Goal: Task Accomplishment & Management: Manage account settings

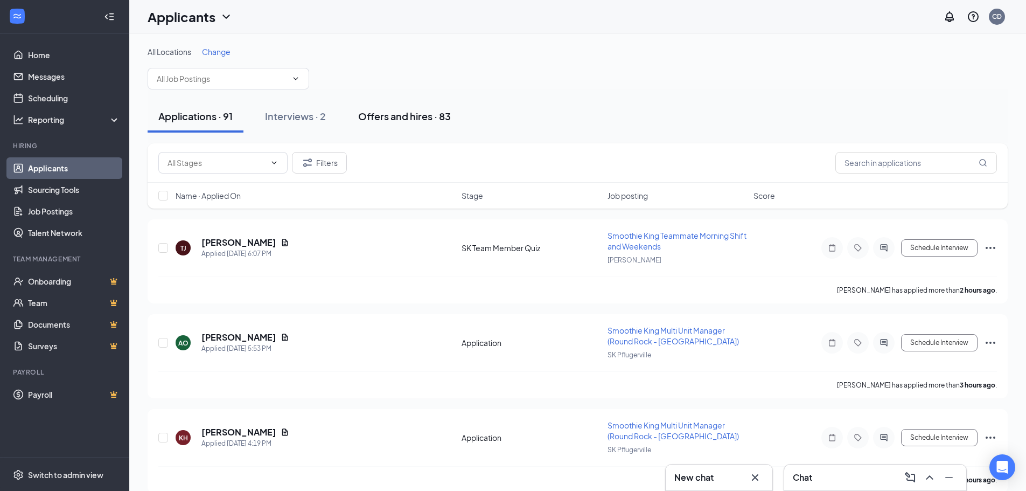
click at [411, 114] on div "Offers and hires · 83" at bounding box center [404, 115] width 93 height 13
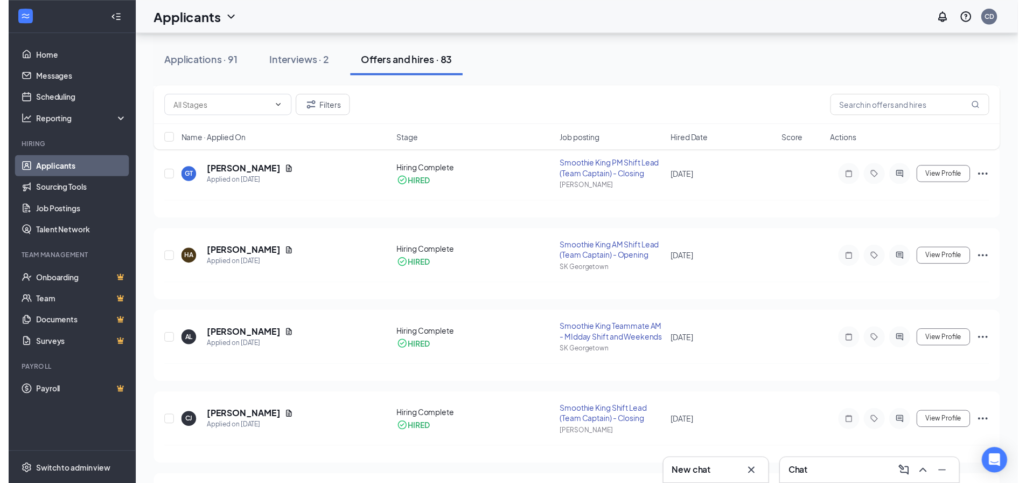
scroll to position [162, 0]
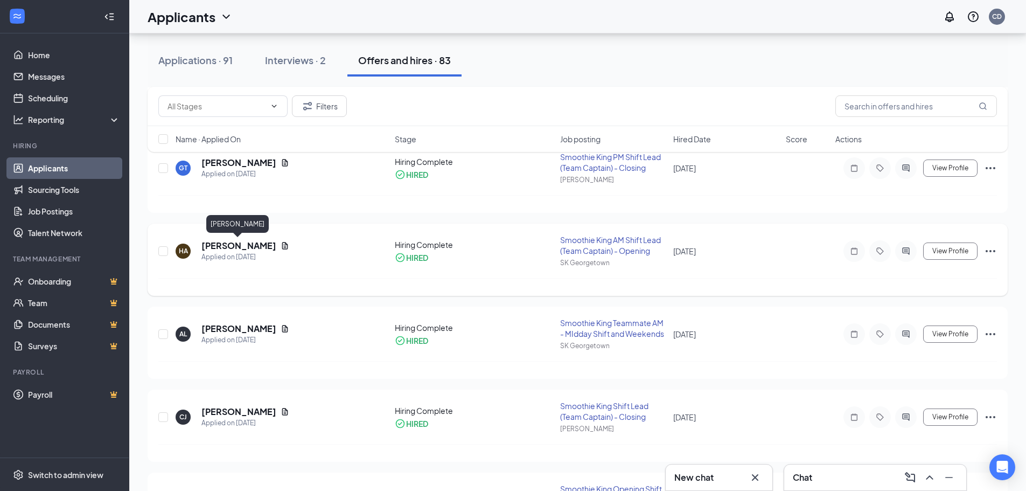
click at [241, 248] on h5 "[PERSON_NAME]" at bounding box center [238, 246] width 75 height 12
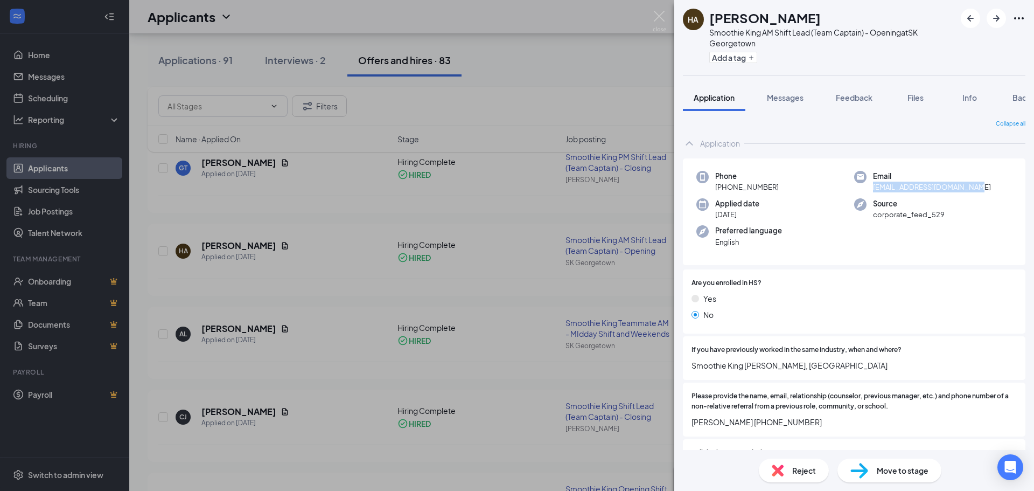
drag, startPoint x: 984, startPoint y: 182, endPoint x: 909, endPoint y: 183, distance: 75.4
click at [870, 192] on div "Email [EMAIL_ADDRESS][DOMAIN_NAME]" at bounding box center [933, 182] width 158 height 22
copy span "[EMAIL_ADDRESS][DOMAIN_NAME]"
click at [665, 15] on img at bounding box center [659, 21] width 13 height 21
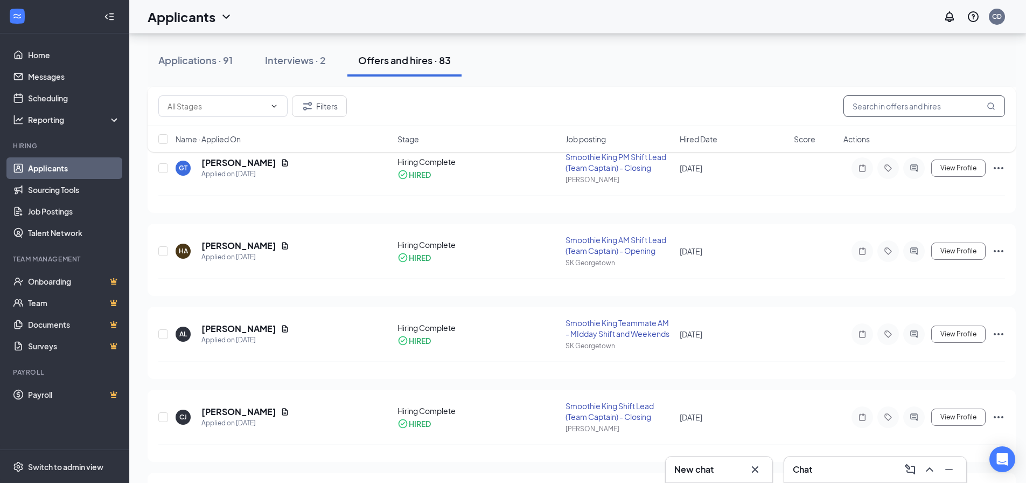
click at [894, 108] on input "text" at bounding box center [925, 106] width 162 height 22
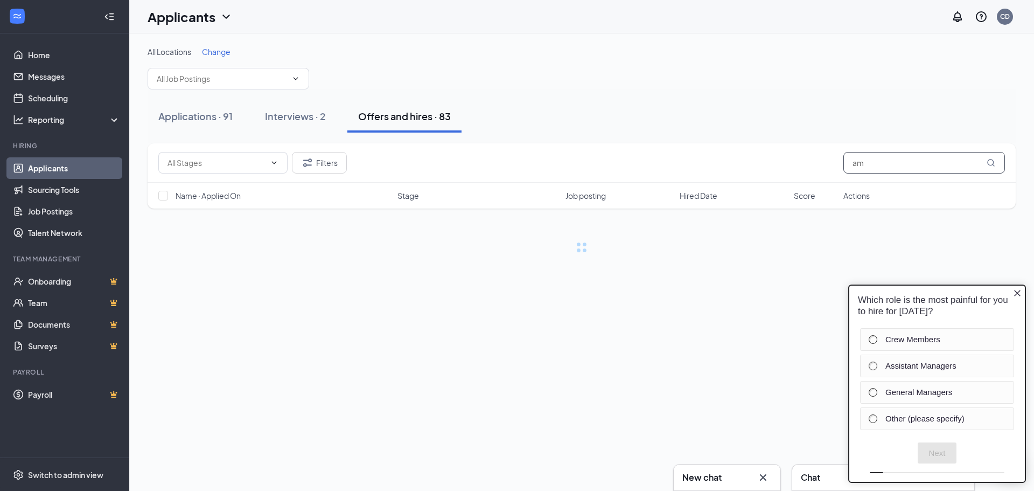
type input "am"
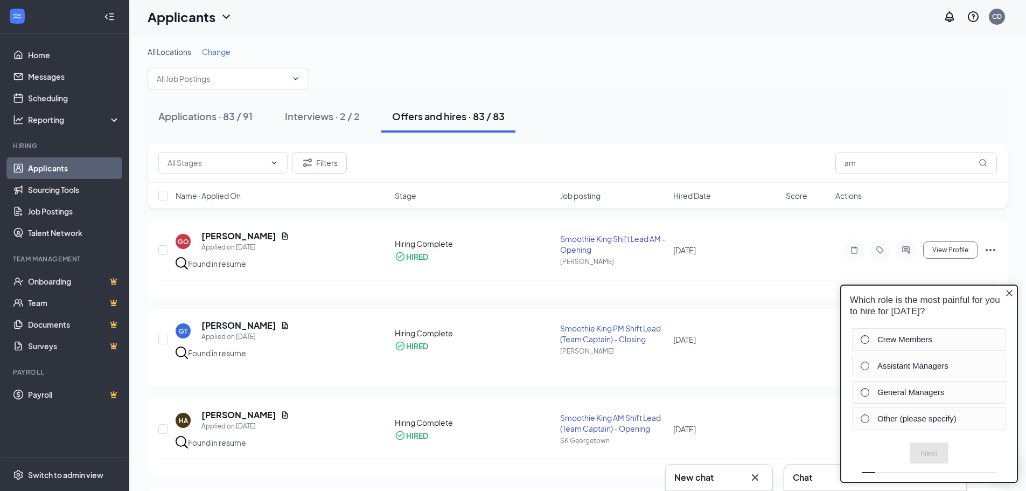
click at [1017, 295] on div "Which role is the most painful for you to hire for [DATE]? Crew Members Assista…" at bounding box center [929, 383] width 178 height 199
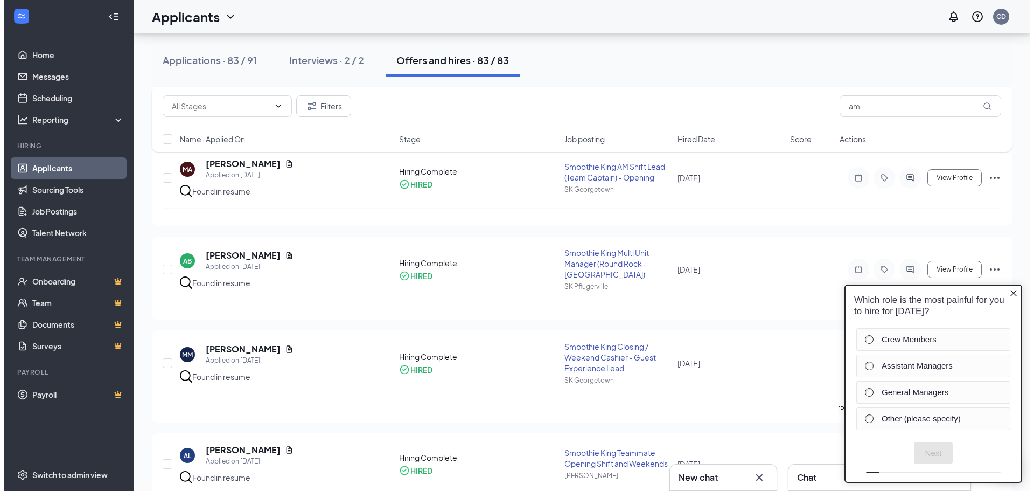
scroll to position [700, 0]
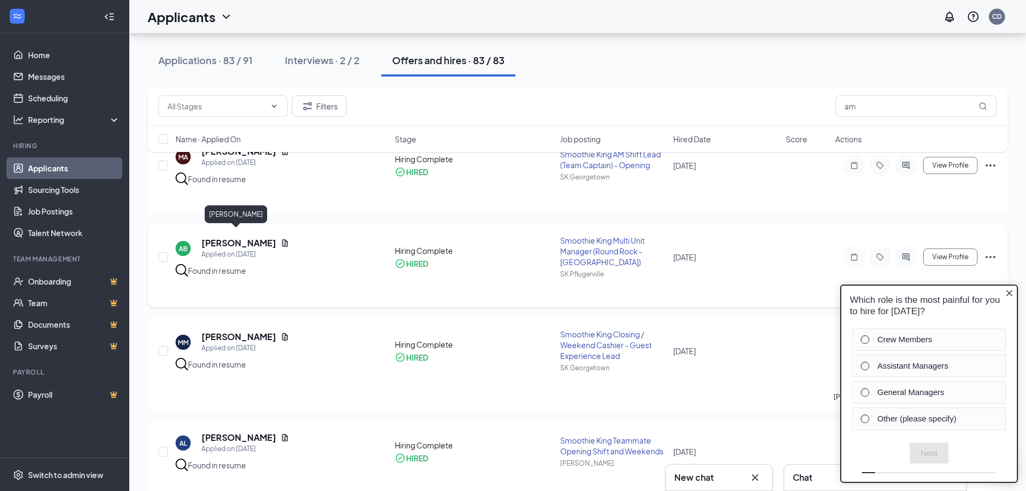
click at [237, 239] on h5 "[PERSON_NAME]" at bounding box center [238, 243] width 75 height 12
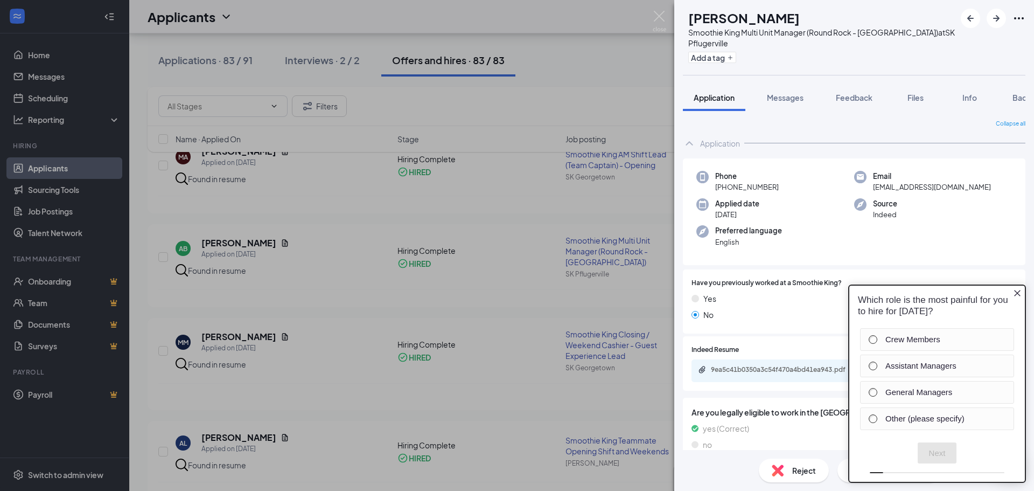
click at [1016, 302] on div "Which role is the most painful for you to hire for [DATE]?" at bounding box center [937, 305] width 158 height 23
drag, startPoint x: 970, startPoint y: 184, endPoint x: 900, endPoint y: 190, distance: 70.8
click at [872, 187] on div "Email [EMAIL_ADDRESS][DOMAIN_NAME]" at bounding box center [933, 182] width 158 height 22
copy span "[EMAIL_ADDRESS][DOMAIN_NAME]"
